Goal: Task Accomplishment & Management: Manage account settings

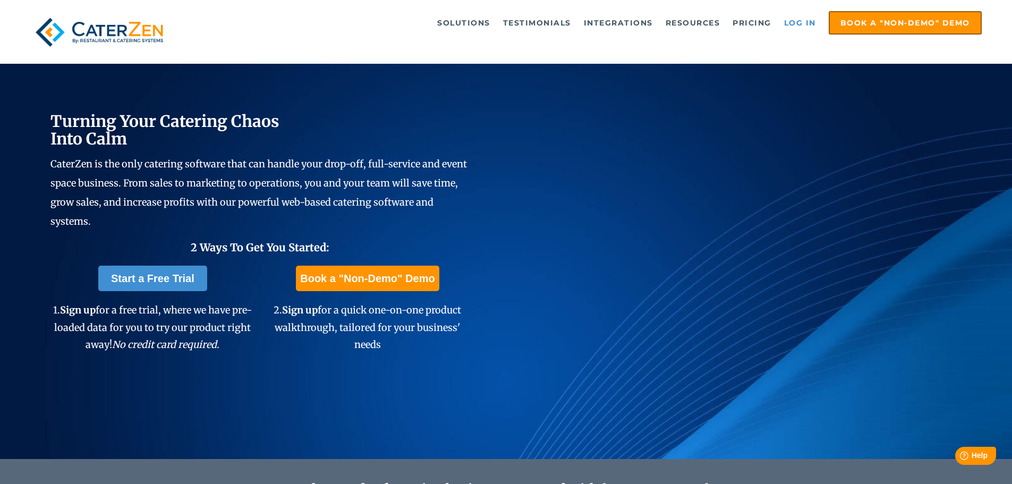
click at [813, 19] on link "Log in" at bounding box center [799, 22] width 42 height 21
click at [805, 15] on link "Log in" at bounding box center [799, 22] width 42 height 21
click at [802, 22] on link "Log in" at bounding box center [799, 22] width 42 height 21
